Goal: Navigation & Orientation: Find specific page/section

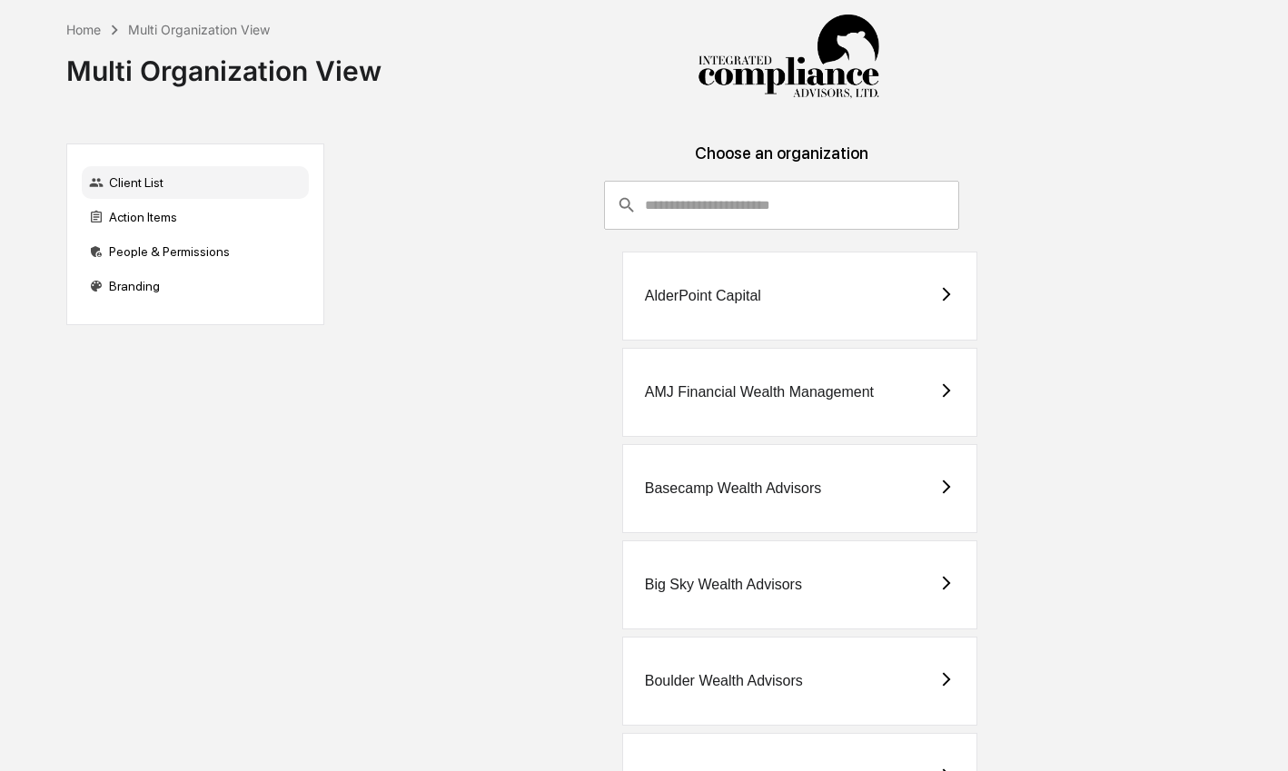
click at [708, 221] on input "consultant-dashboard__filter-organizations-search-bar" at bounding box center [802, 205] width 314 height 49
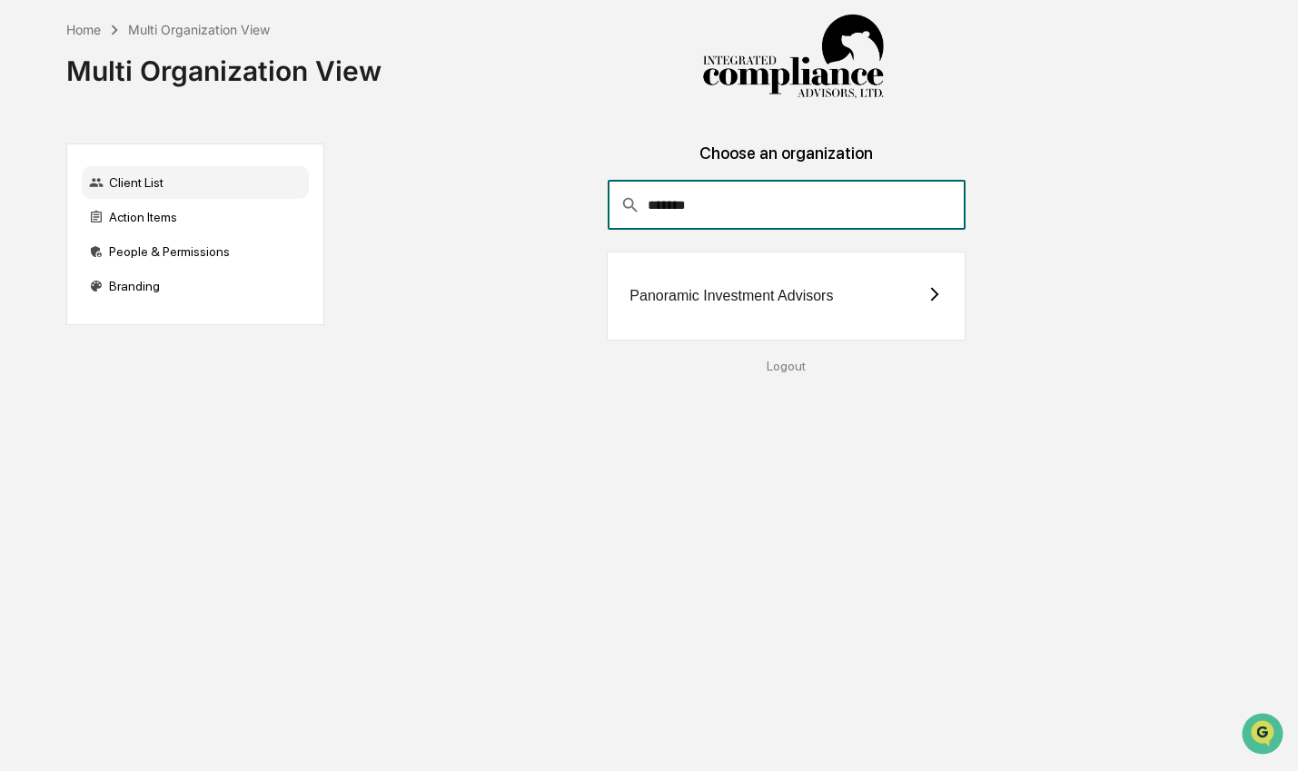
type input "*******"
click at [808, 316] on div "Panoramic Investment Advisors" at bounding box center [786, 296] width 359 height 89
